Goal: Information Seeking & Learning: Learn about a topic

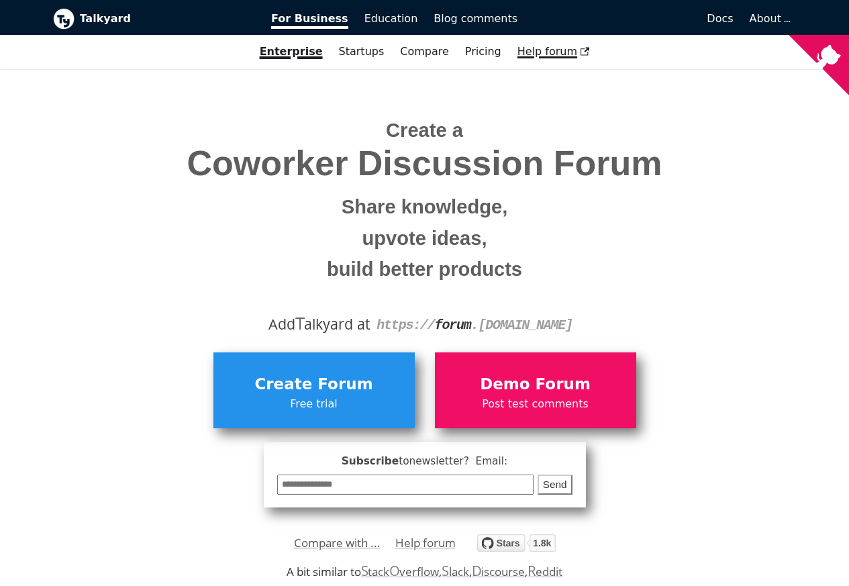
click at [541, 52] on span "Help forum" at bounding box center [553, 51] width 72 height 13
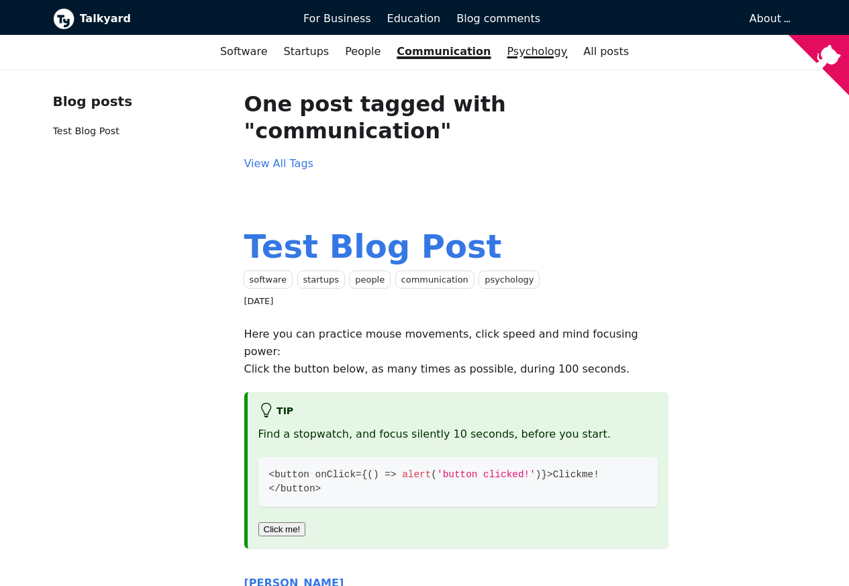
click at [537, 52] on link "Psychology" at bounding box center [536, 51] width 76 height 23
click at [268, 157] on link "View All Tags" at bounding box center [278, 163] width 69 height 13
